Goal: Transaction & Acquisition: Purchase product/service

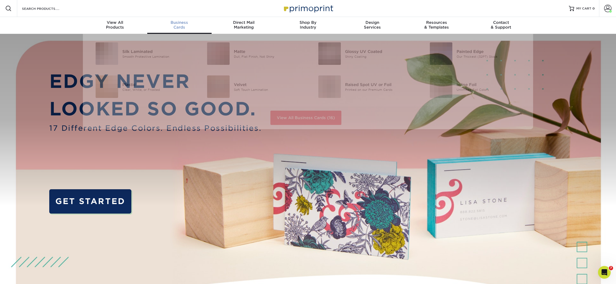
click at [179, 27] on div "Business Cards" at bounding box center [179, 25] width 64 height 10
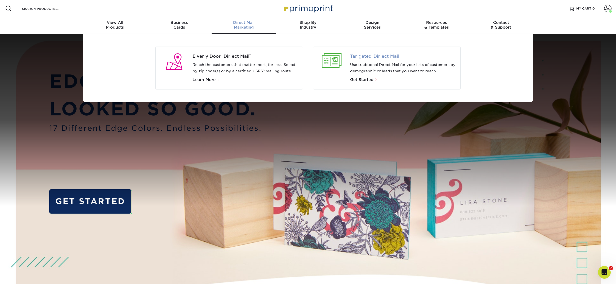
click at [351, 54] on span "Targeted Direct Mail" at bounding box center [403, 56] width 106 height 6
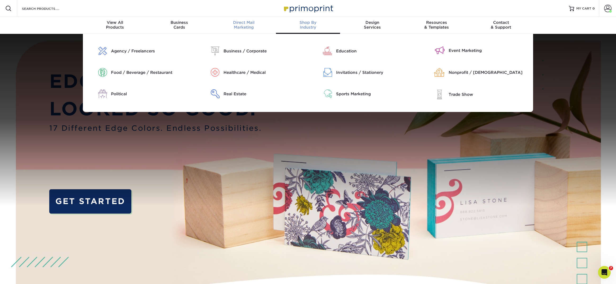
click at [252, 25] on div "Direct Mail Marketing" at bounding box center [244, 25] width 64 height 10
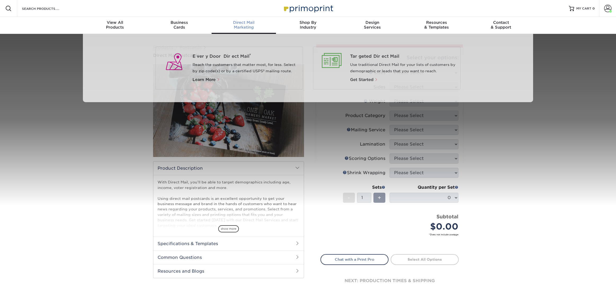
click at [249, 25] on div "Direct Mail Marketing" at bounding box center [244, 25] width 64 height 10
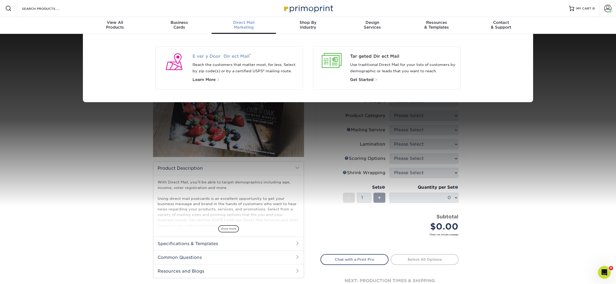
click at [220, 56] on span "Every Door Direct Mail ®" at bounding box center [246, 56] width 106 height 6
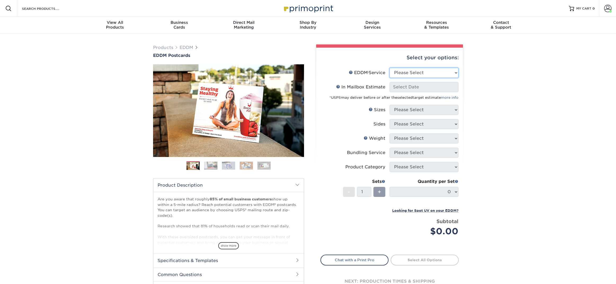
click at [425, 74] on select "Please Select Full Service Print Only" at bounding box center [424, 73] width 69 height 10
select select "full_service"
click at [390, 68] on select "Please Select Full Service Print Only" at bounding box center [424, 73] width 69 height 10
select select "-1"
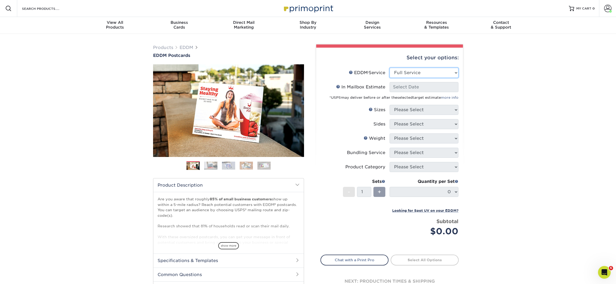
select select "-1"
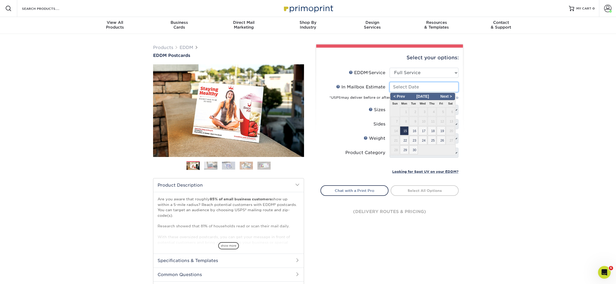
click at [413, 89] on input "In Mailbox Estimate Help In Mailbox Estimate" at bounding box center [424, 87] width 69 height 10
click at [406, 131] on span "15" at bounding box center [404, 130] width 9 height 9
type input "[DATE]"
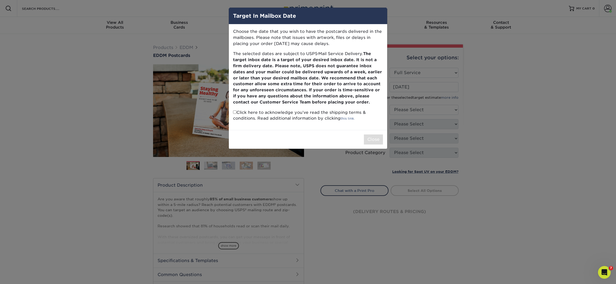
click at [237, 111] on p "Click here to acknowledge you’ve read the shipping terms & conditions. Read add…" at bounding box center [308, 116] width 150 height 12
click at [235, 111] on input "checkbox" at bounding box center [234, 111] width 3 height 3
checkbox input "true"
click at [383, 139] on div "Close" at bounding box center [308, 139] width 158 height 19
click at [376, 141] on button "Close" at bounding box center [373, 140] width 19 height 10
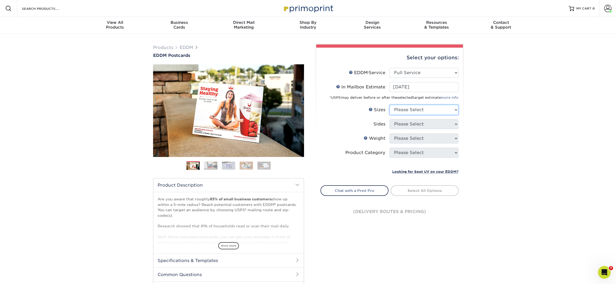
click at [415, 111] on select "Please Select 4.5" x 12" 6" x 12" 6.5" x 8" 6.5" x 9" 6.5" x 12" 7" x 8.5" 8" x…" at bounding box center [424, 110] width 69 height 10
select select "6.50x8.00"
click at [390, 105] on select "Please Select 4.5" x 12" 6" x 12" 6.5" x 8" 6.5" x 9" 6.5" x 12" 7" x 8.5" 8" x…" at bounding box center [424, 110] width 69 height 10
click at [402, 124] on select "Please Select Print Both Sides Print Front Only" at bounding box center [424, 124] width 69 height 10
select select "13abbda7-1d64-4f25-8bb2-c179b224825d"
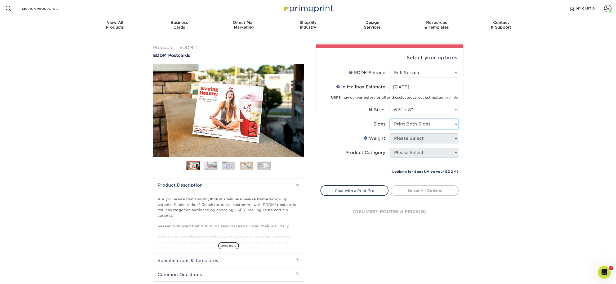
click at [390, 119] on select "Please Select Print Both Sides Print Front Only" at bounding box center [424, 124] width 69 height 10
click at [402, 137] on select "Please Select" at bounding box center [424, 138] width 69 height 10
select select "16PT"
click at [390, 133] on select "Please Select 16PT 14PT" at bounding box center [424, 138] width 69 height 10
click at [0, 0] on select at bounding box center [0, 0] width 0 height 0
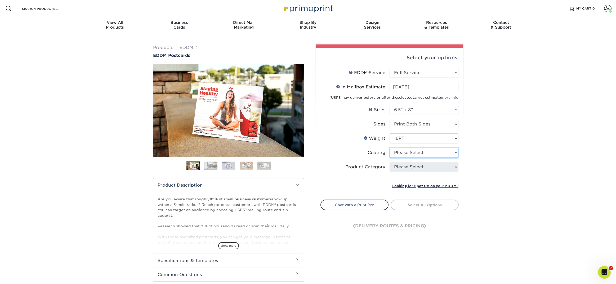
select select "121bb7b5-3b4d-429f-bd8d-bbf80e953313"
click at [390, 148] on select at bounding box center [424, 153] width 69 height 10
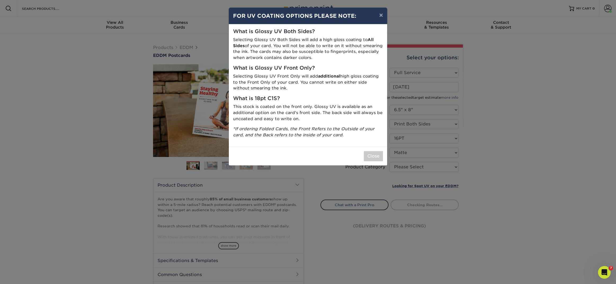
click at [401, 170] on div "× FOR UV COATING OPTIONS PLEASE NOTE: What is Glossy UV Both Sides? Selecting G…" at bounding box center [308, 142] width 616 height 284
click at [377, 156] on button "Close" at bounding box center [373, 156] width 19 height 10
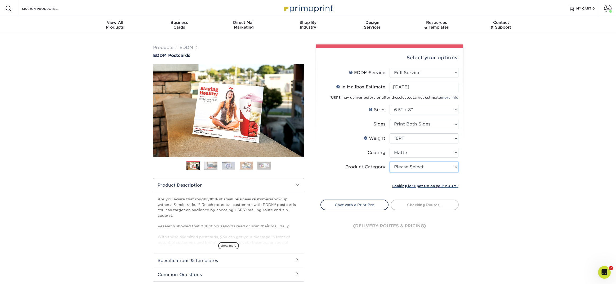
click at [397, 167] on select "Please Select Postcards" at bounding box center [424, 167] width 69 height 10
select select "9b7272e0-d6c8-4c3c-8e97-d3a1bcdab858"
click at [390, 162] on select "Please Select Postcards" at bounding box center [424, 167] width 69 height 10
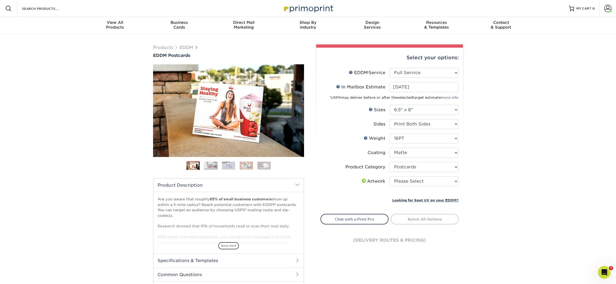
click at [398, 187] on li "Artwork Please Select I will upload files I need a design - $150" at bounding box center [390, 183] width 138 height 14
click at [396, 182] on select "Please Select I will upload files I need a design - $150" at bounding box center [424, 181] width 69 height 10
select select "upload"
click at [390, 176] on select "Please Select I will upload files I need a design - $150" at bounding box center [424, 181] width 69 height 10
click at [400, 218] on link "Select Routes" at bounding box center [425, 219] width 68 height 10
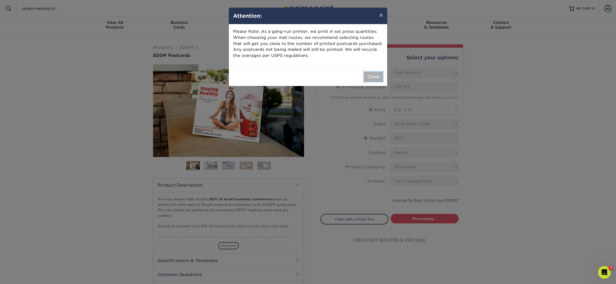
click at [377, 77] on button "Close" at bounding box center [373, 77] width 19 height 10
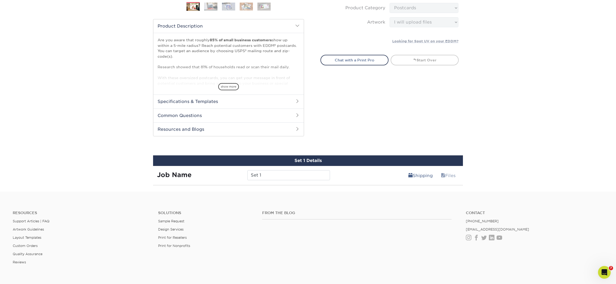
scroll to position [161, 0]
